Goal: Transaction & Acquisition: Purchase product/service

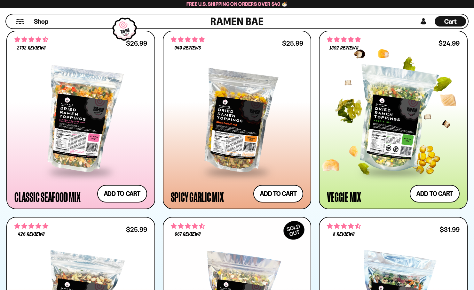
scroll to position [269, 0]
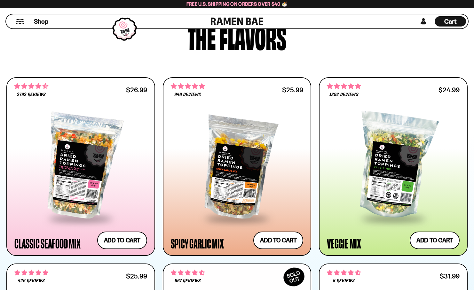
click at [452, 21] on span "Cart" at bounding box center [450, 22] width 12 height 8
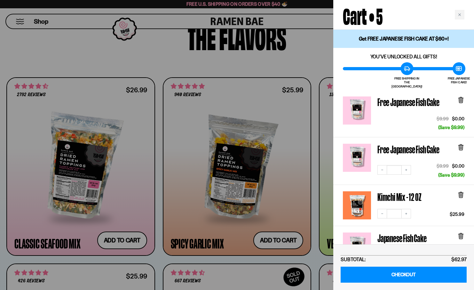
click at [238, 63] on div at bounding box center [237, 145] width 474 height 290
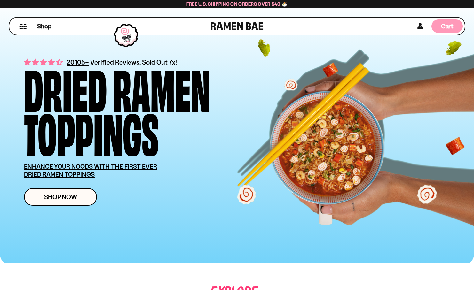
click at [448, 26] on span "Cart" at bounding box center [447, 26] width 12 height 8
click at [448, 29] on span "Cart" at bounding box center [447, 26] width 12 height 8
